Goal: Transaction & Acquisition: Book appointment/travel/reservation

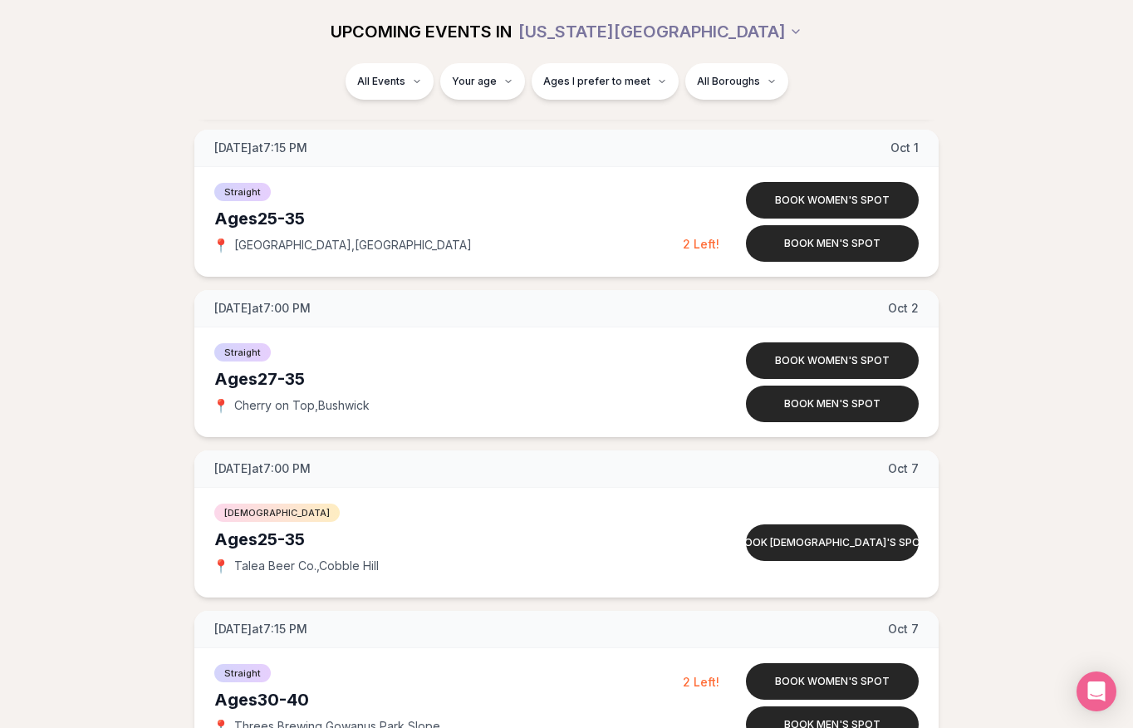
scroll to position [3724, 0]
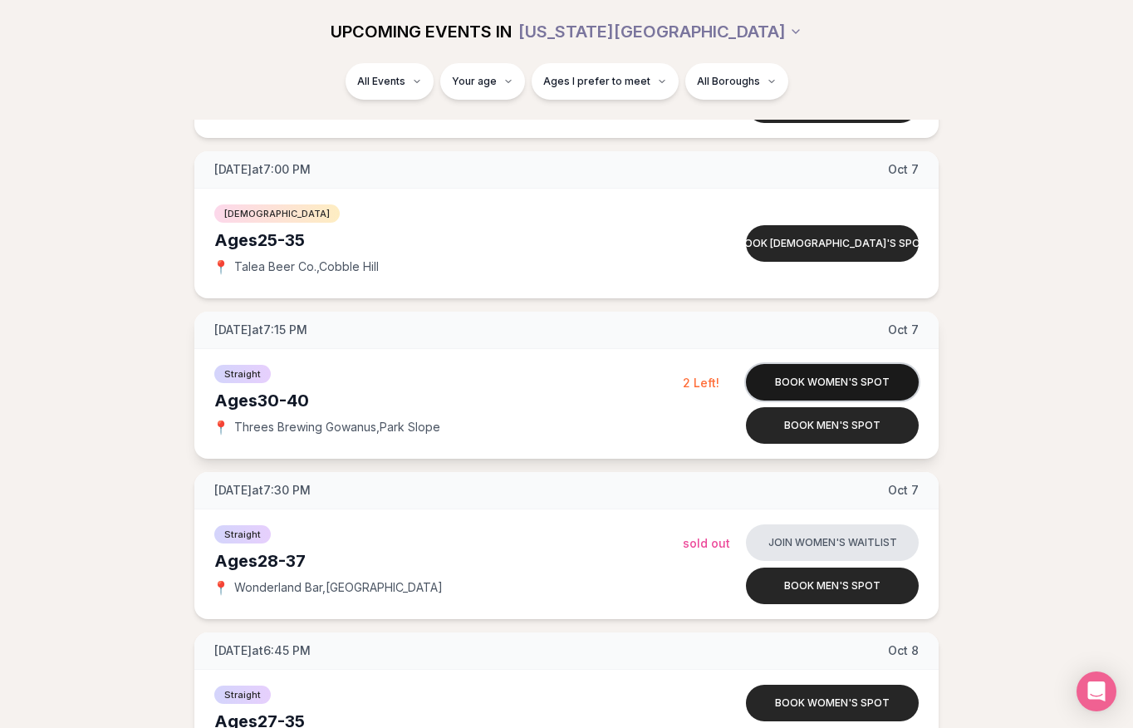
click at [841, 376] on button "Book women's spot" at bounding box center [832, 382] width 173 height 37
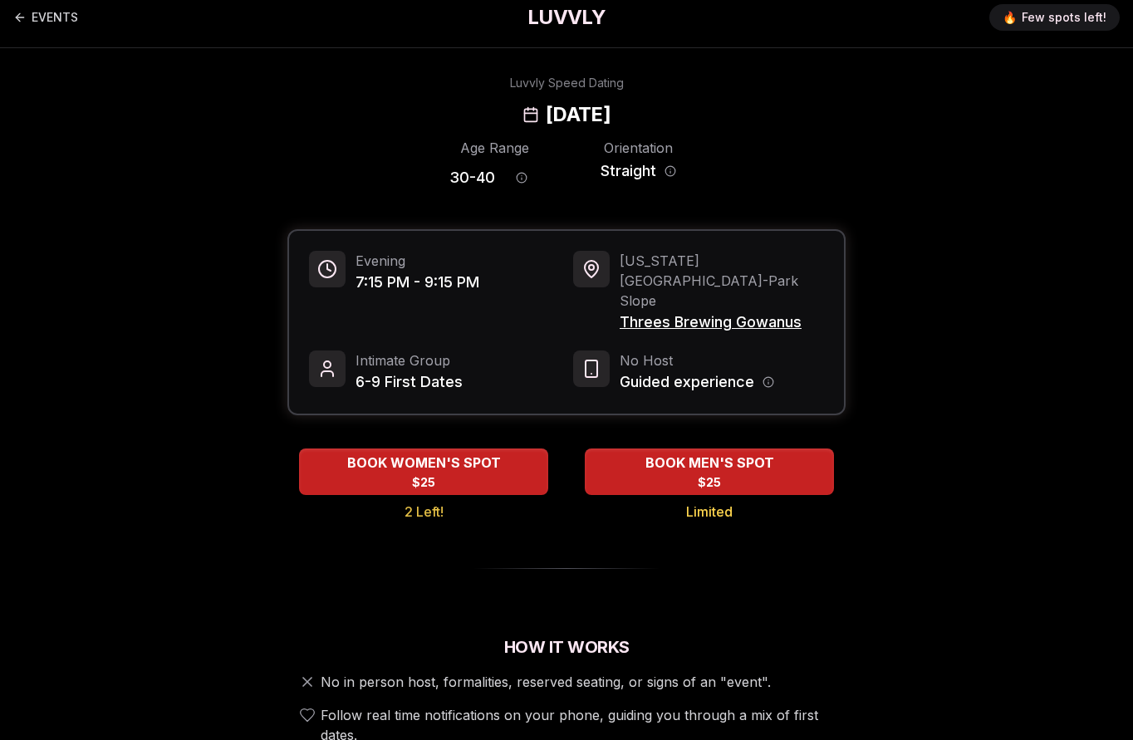
scroll to position [195, 0]
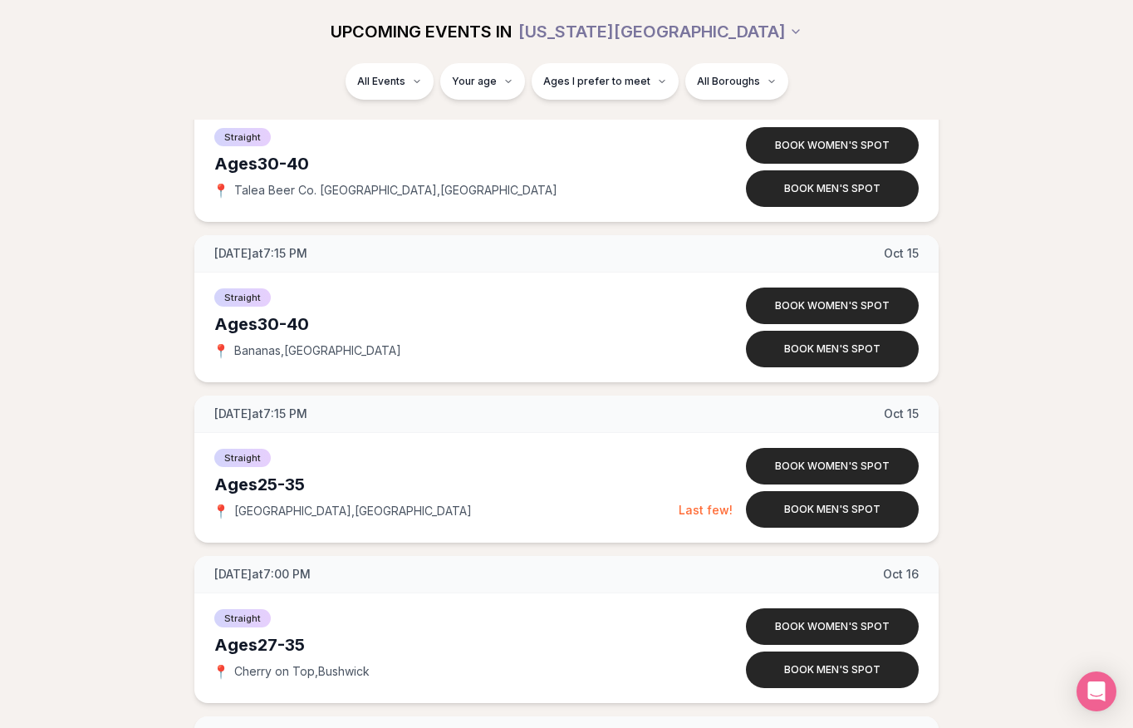
scroll to position [5025, 0]
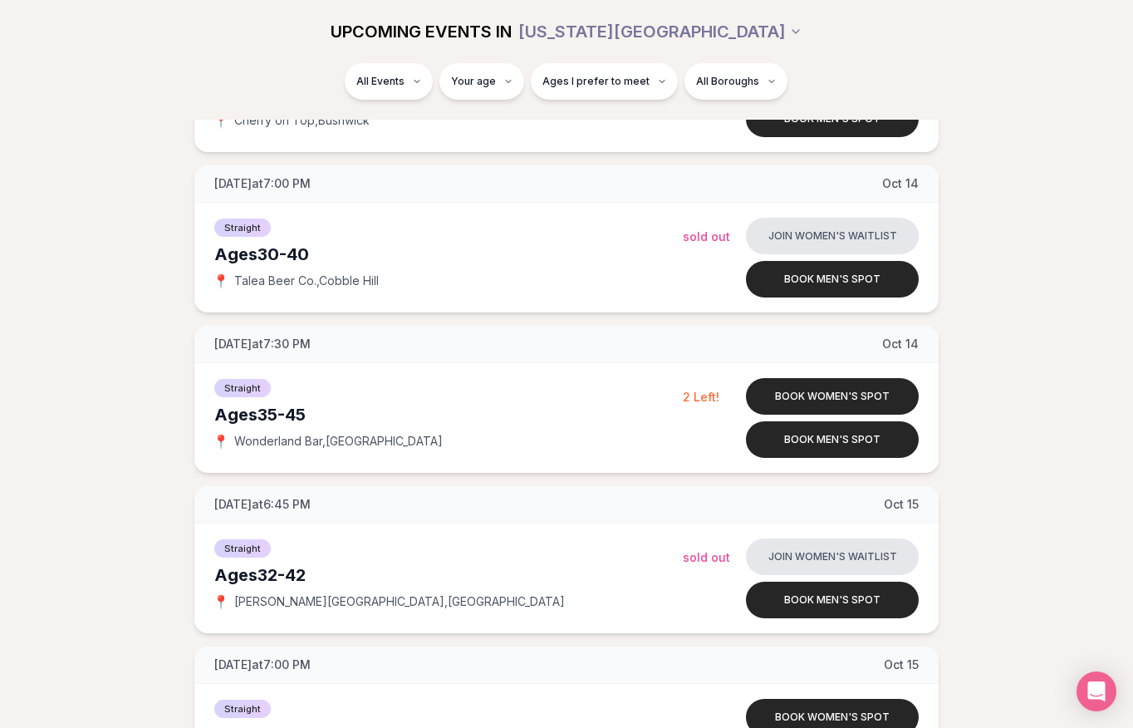
scroll to position [5160, 0]
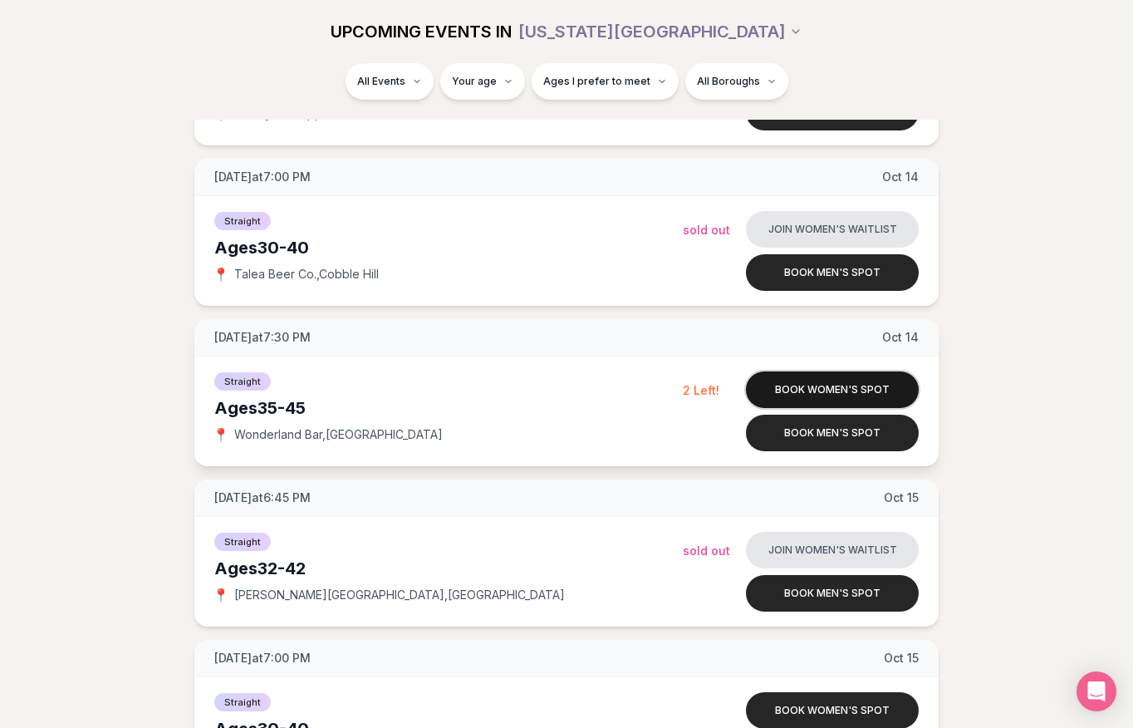
click at [896, 386] on button "Book women's spot" at bounding box center [832, 389] width 173 height 37
